Goal: Navigation & Orientation: Find specific page/section

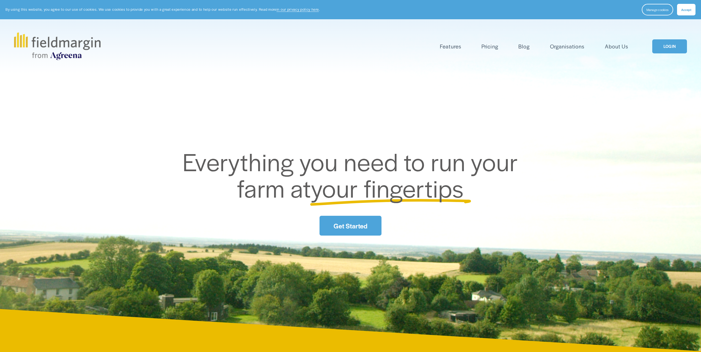
drag, startPoint x: 0, startPoint y: 0, endPoint x: 669, endPoint y: 51, distance: 671.1
click at [669, 51] on link "LOGIN" at bounding box center [669, 46] width 35 height 14
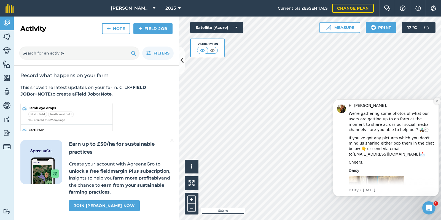
click at [436, 101] on icon "Dismiss notification" at bounding box center [436, 100] width 3 height 3
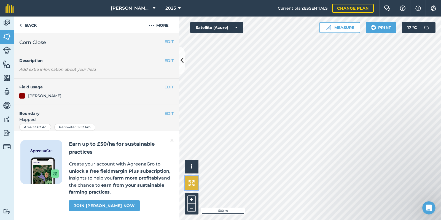
click at [191, 184] on img at bounding box center [191, 183] width 6 height 6
click at [180, 67] on button at bounding box center [182, 61] width 6 height 28
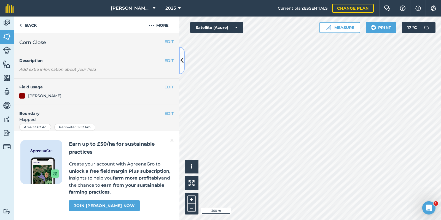
click at [183, 62] on icon at bounding box center [181, 61] width 3 height 10
